Goal: Task Accomplishment & Management: Understand process/instructions

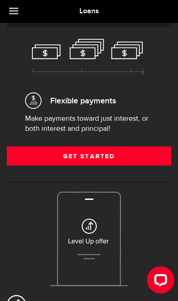
scroll to position [274, 0]
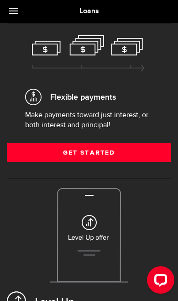
click at [160, 157] on link "Get Started" at bounding box center [89, 151] width 164 height 19
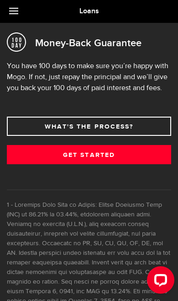
scroll to position [620, 0]
click at [155, 132] on link "What's the process?" at bounding box center [89, 125] width 164 height 19
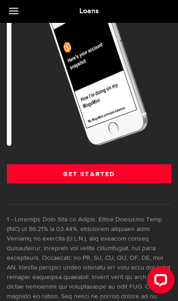
scroll to position [685, 0]
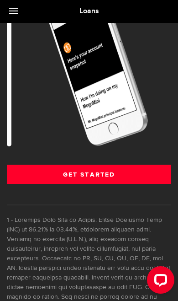
click at [148, 178] on link "Get Started" at bounding box center [89, 173] width 164 height 19
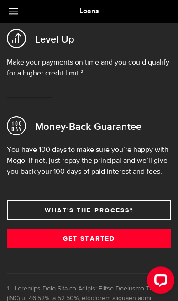
click at [149, 232] on link "Get Started" at bounding box center [89, 237] width 164 height 19
